Goal: Task Accomplishment & Management: Complete application form

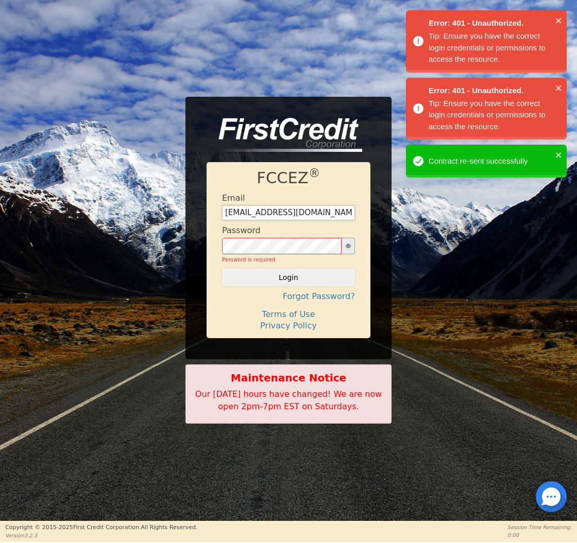
type input "[EMAIL_ADDRESS][DOMAIN_NAME]"
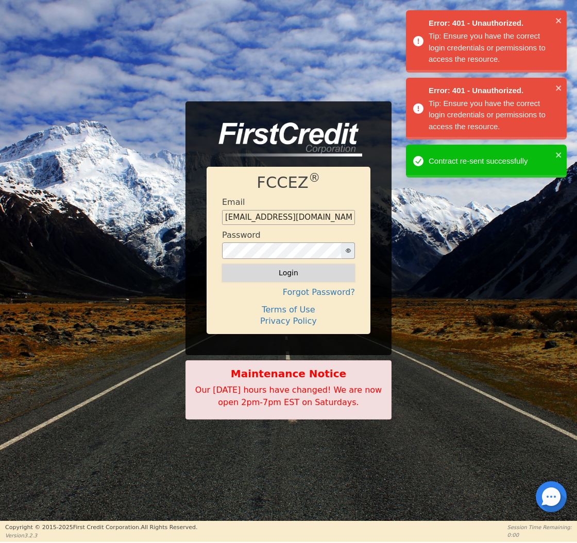
click at [285, 273] on button "Login" at bounding box center [288, 273] width 133 height 18
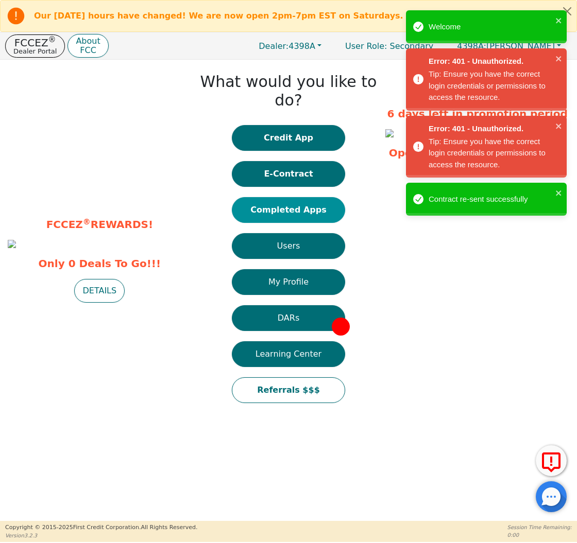
click at [301, 197] on button "Completed Apps" at bounding box center [288, 210] width 113 height 26
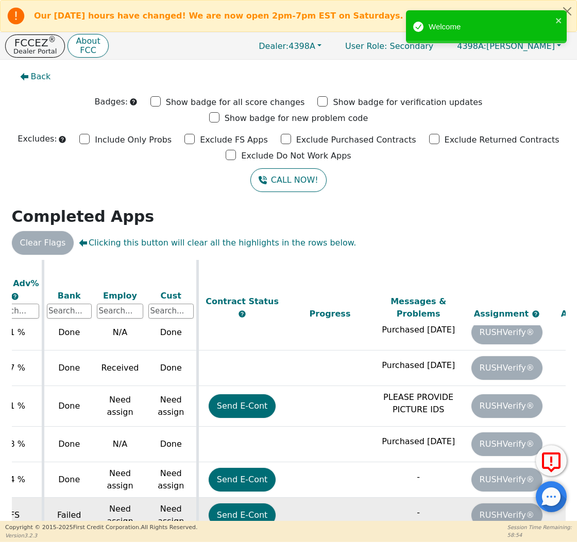
scroll to position [230, 567]
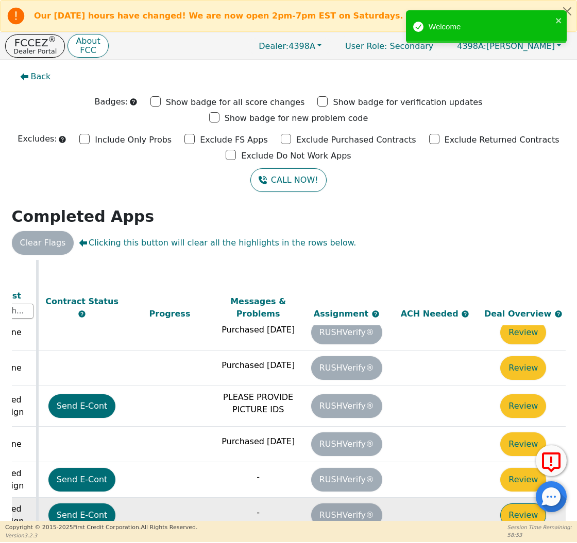
click at [520, 504] on button "Review" at bounding box center [523, 516] width 46 height 24
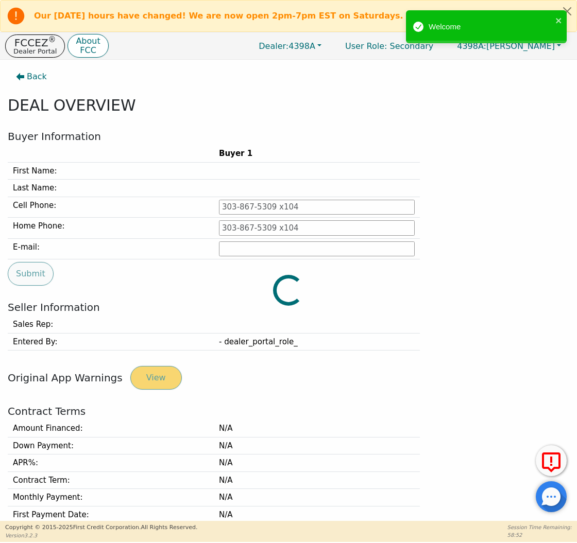
type input "[PHONE_NUMBER]"
type input "[PERSON_NAME][EMAIL_ADDRESS][PERSON_NAME][DOMAIN_NAME]"
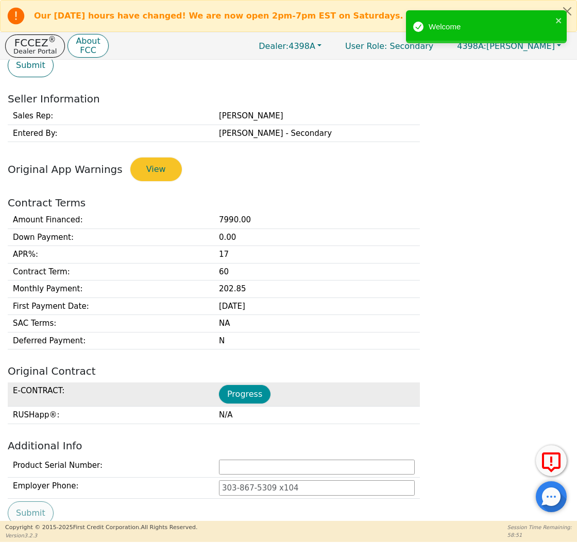
scroll to position [210, 0]
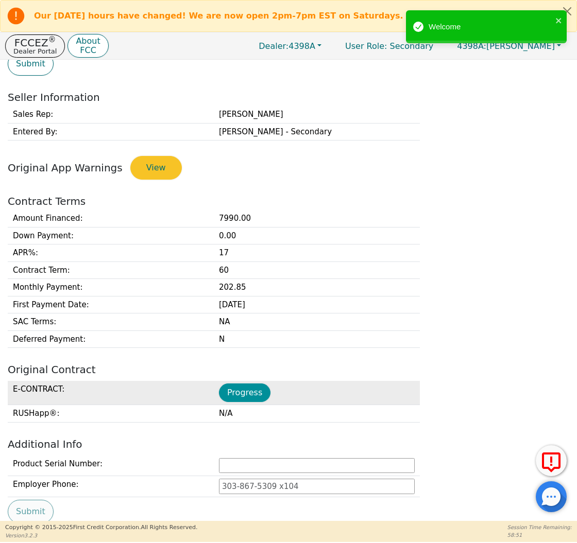
click at [233, 391] on button "Progress" at bounding box center [245, 393] width 52 height 19
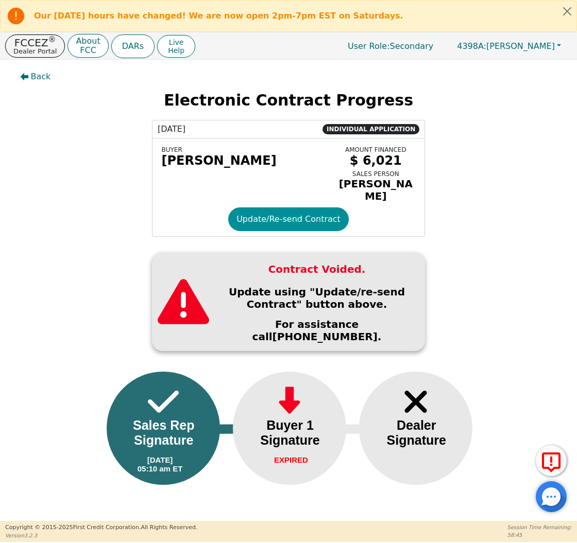
click at [256, 219] on button "Update/Re-send Contract" at bounding box center [288, 220] width 121 height 24
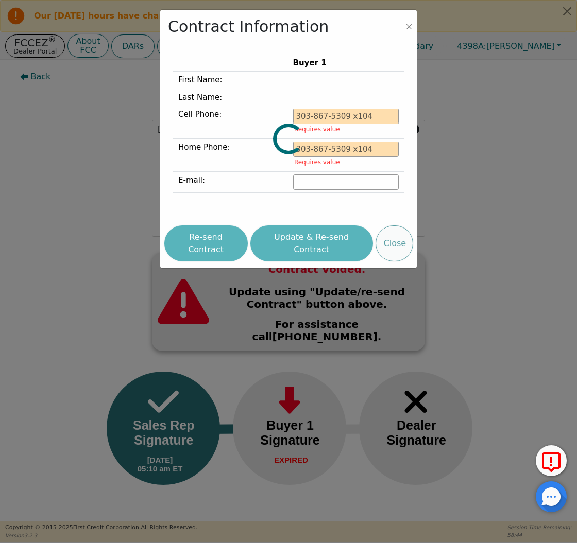
type input "[PHONE_NUMBER]"
type input "[PERSON_NAME][EMAIL_ADDRESS][PERSON_NAME][DOMAIN_NAME]"
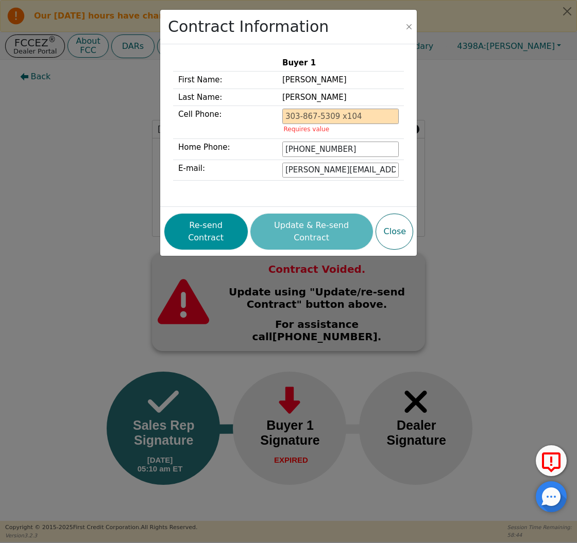
click at [228, 220] on button "Re-send Contract" at bounding box center [205, 232] width 83 height 36
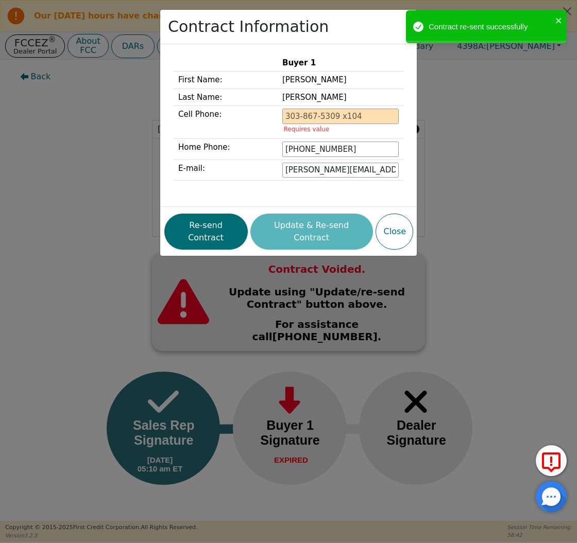
click at [65, 173] on div "Contract Information Buyer 1 First Name: [PERSON_NAME] Last Name: [PERSON_NAME]…" at bounding box center [288, 271] width 577 height 543
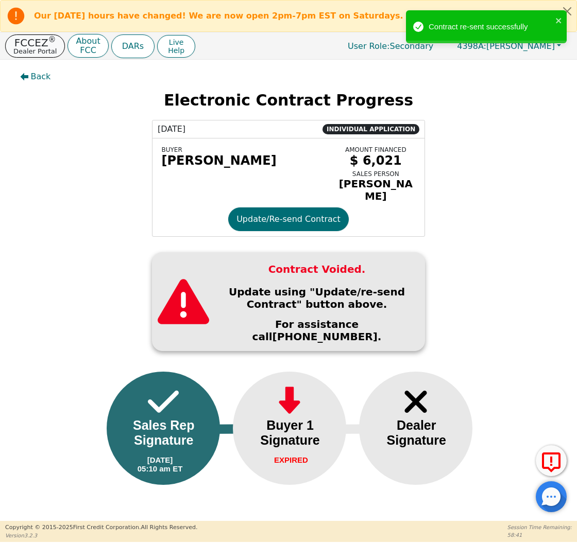
click at [50, 48] on p "Dealer Portal" at bounding box center [34, 51] width 43 height 7
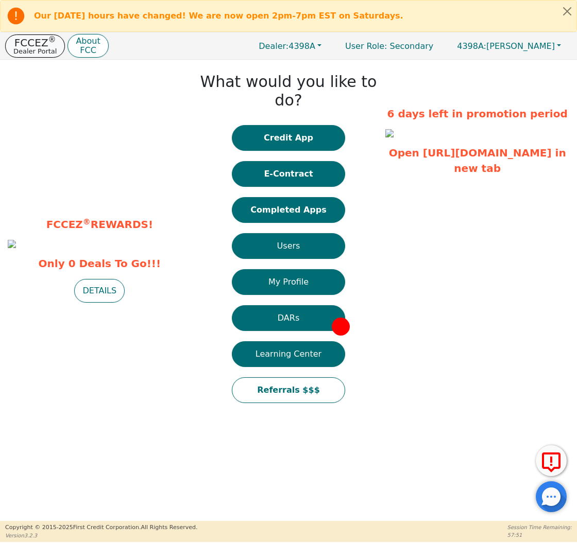
click at [42, 54] on p "Dealer Portal" at bounding box center [34, 51] width 43 height 7
click at [32, 52] on p "Dealer Portal" at bounding box center [34, 51] width 43 height 7
